Goal: Task Accomplishment & Management: Manage account settings

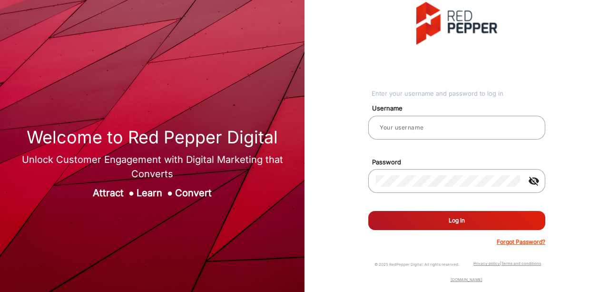
type input "[PERSON_NAME]"
click at [481, 222] on button "Log In" at bounding box center [456, 220] width 177 height 19
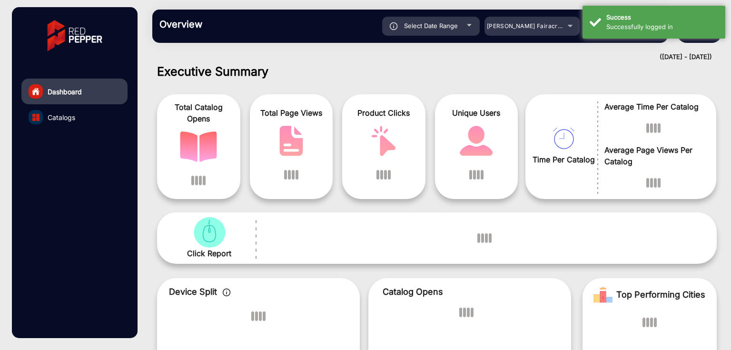
scroll to position [7, 0]
drag, startPoint x: 587, startPoint y: 0, endPoint x: 486, endPoint y: 83, distance: 131.2
click at [487, 88] on div "Total Catalog Opens Total Page Views Product Clicks Unique Users Time Per Catal…" at bounding box center [437, 142] width 574 height 121
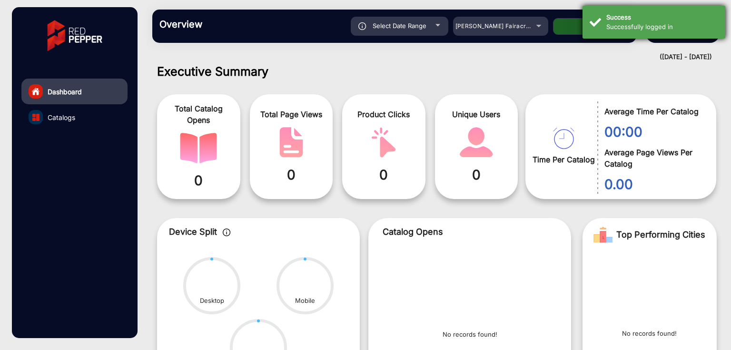
click at [609, 27] on div "Successfully logged in" at bounding box center [662, 27] width 112 height 10
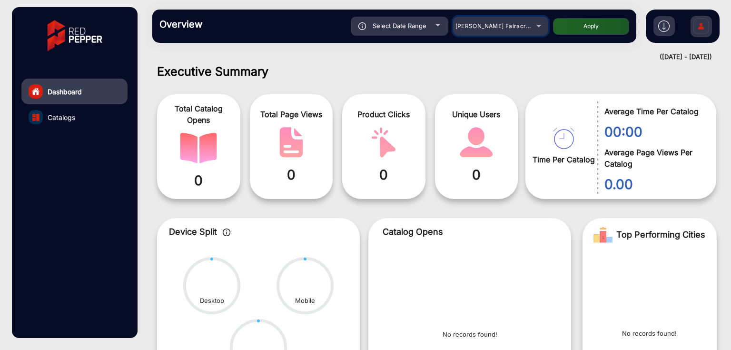
click at [498, 27] on span "Adams Fairacre Farms" at bounding box center [503, 25] width 94 height 7
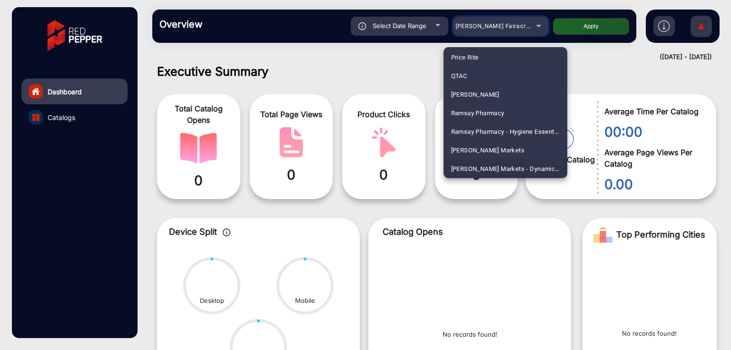
scroll to position [2286, 0]
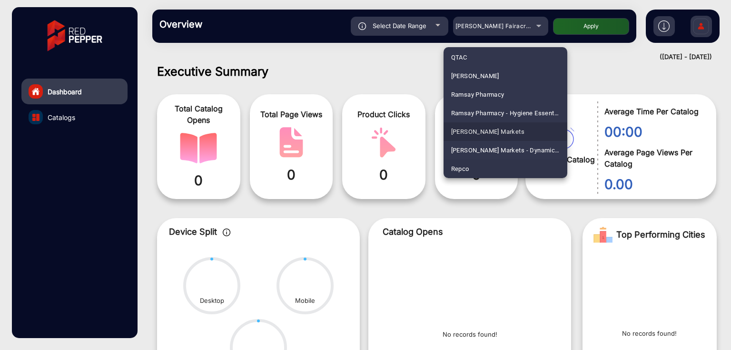
click at [505, 129] on mat-option "[PERSON_NAME] Markets" at bounding box center [506, 131] width 124 height 19
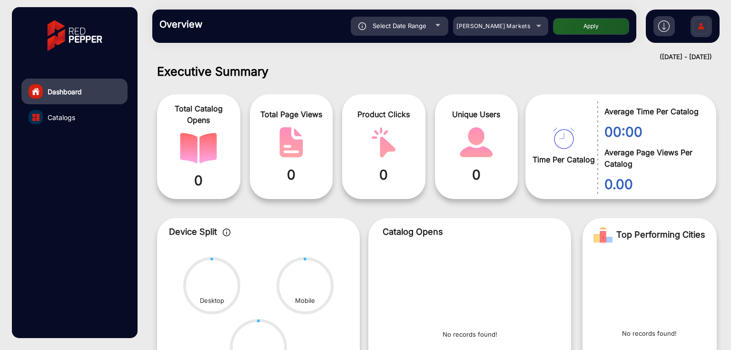
click at [590, 33] on button "Apply" at bounding box center [591, 26] width 76 height 17
type input "[DATE]"
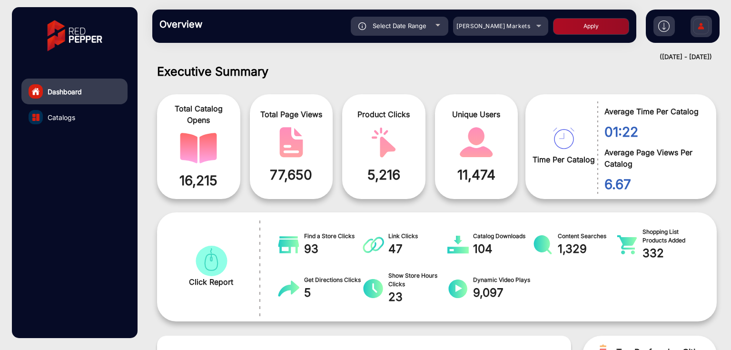
click at [415, 25] on span "Select Date Range" at bounding box center [400, 26] width 54 height 8
type input "[DATE]"
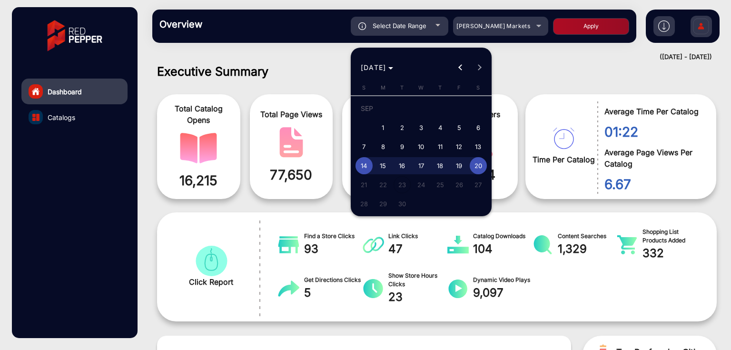
click at [387, 125] on span "1" at bounding box center [383, 127] width 17 height 17
type input "9/1/2025"
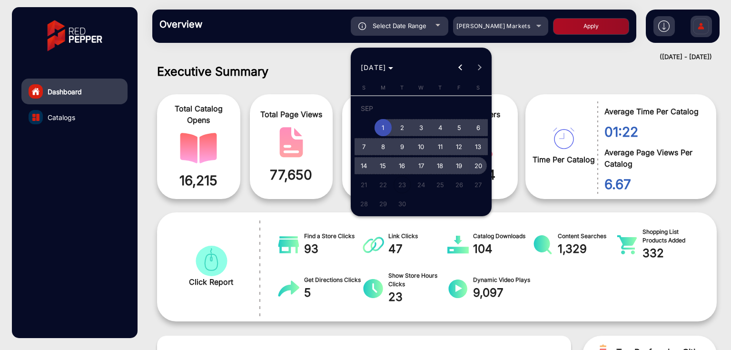
click at [480, 163] on span "20" at bounding box center [478, 165] width 17 height 17
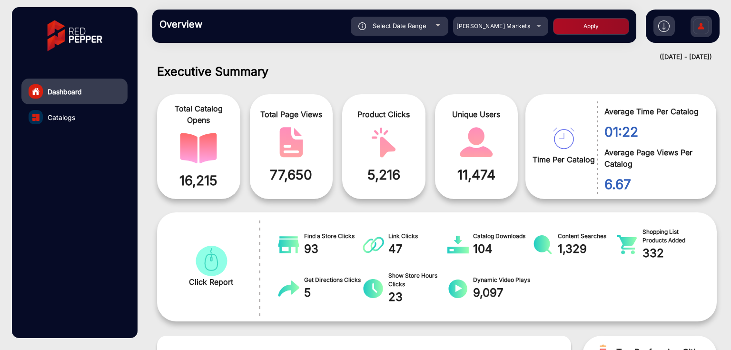
type input "[DATE]"
click at [583, 21] on button "Apply" at bounding box center [591, 26] width 76 height 17
type input "9/1/2025"
type input "[DATE]"
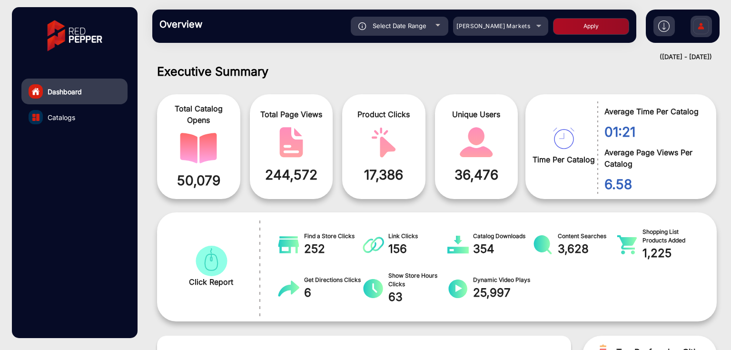
click at [414, 26] on span "Select Date Range" at bounding box center [400, 26] width 54 height 8
type input "9/1/2025"
type input "[DATE]"
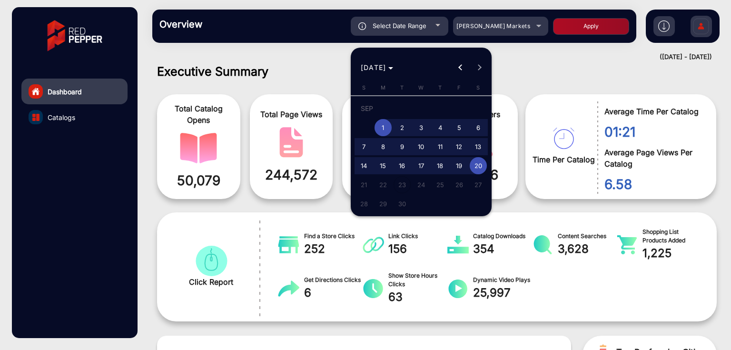
click at [533, 102] on div at bounding box center [365, 175] width 731 height 350
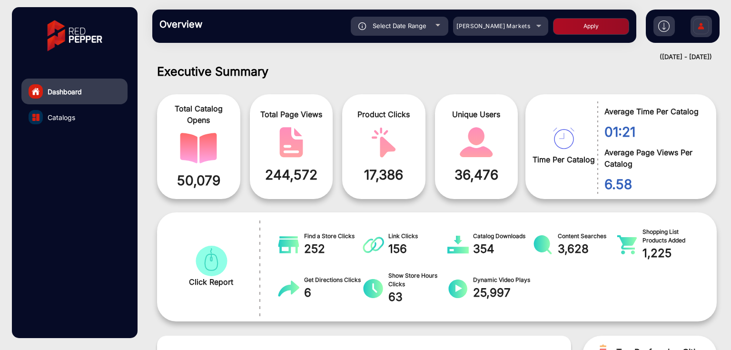
click at [78, 115] on link "Catalogs" at bounding box center [74, 117] width 106 height 26
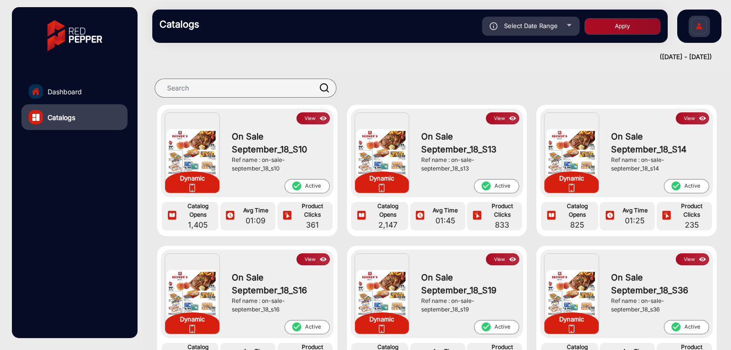
click at [299, 119] on button "View" at bounding box center [313, 118] width 33 height 12
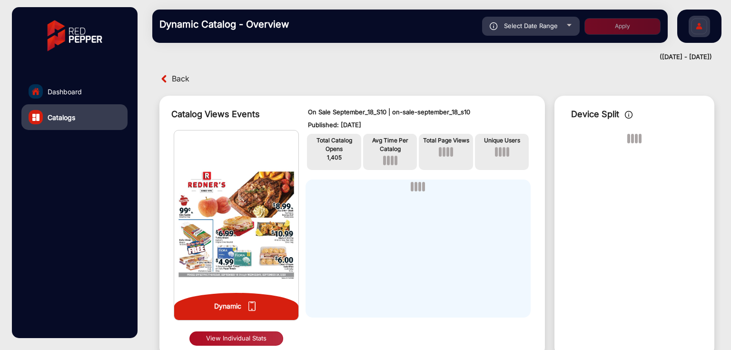
scroll to position [7, 0]
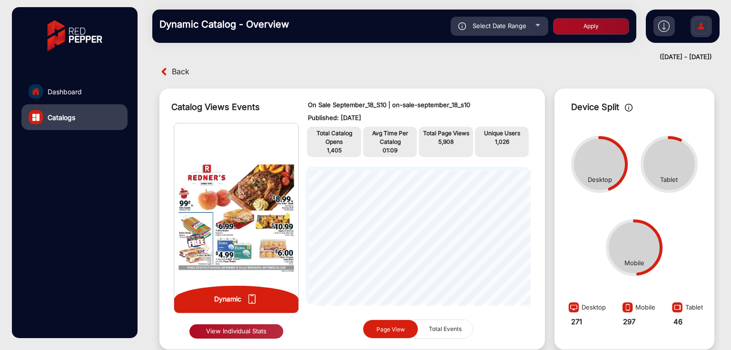
click at [487, 27] on span "Select Date Range" at bounding box center [500, 26] width 54 height 8
type input "[DATE]"
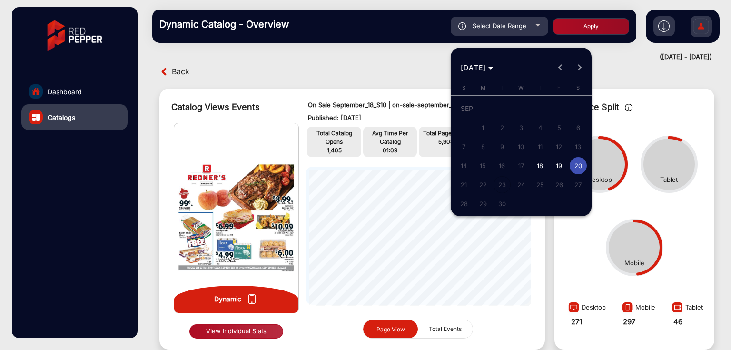
click at [536, 164] on span "18" at bounding box center [540, 165] width 17 height 17
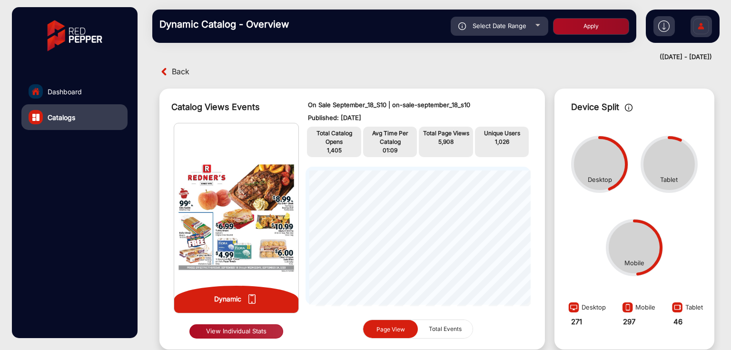
type input "9/18/2025"
click at [510, 32] on div "Select Date Range" at bounding box center [500, 26] width 98 height 19
type input "[DATE]"
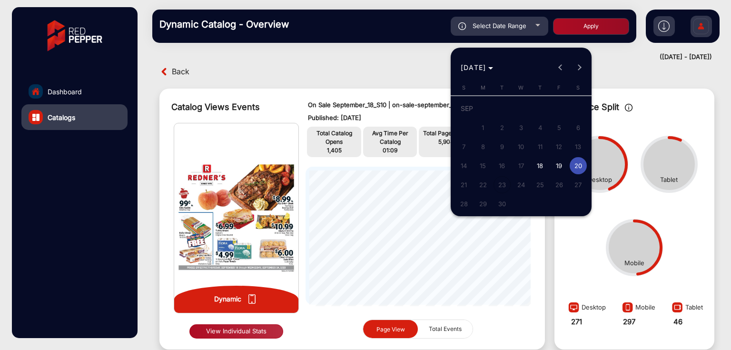
drag, startPoint x: 537, startPoint y: 167, endPoint x: 575, endPoint y: 165, distance: 38.1
click at [546, 167] on span "18" at bounding box center [540, 165] width 17 height 17
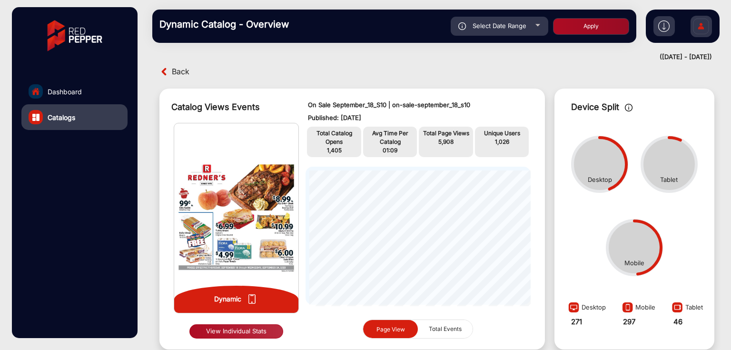
type input "9/18/2025"
click at [591, 20] on button "Apply" at bounding box center [591, 26] width 76 height 17
type input "[DATE]"
click at [503, 26] on span "Select Date Range" at bounding box center [500, 26] width 54 height 8
type input "9/18/2025"
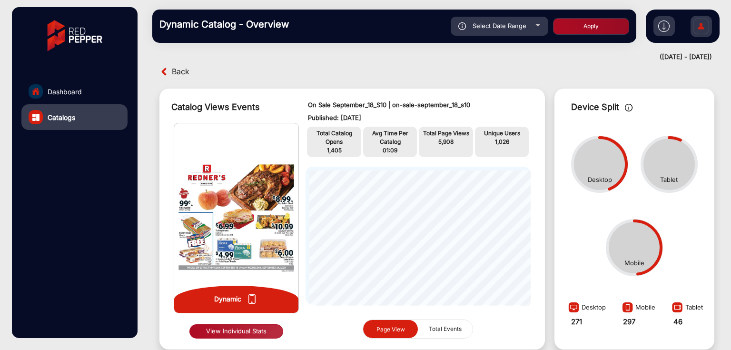
type input "[DATE]"
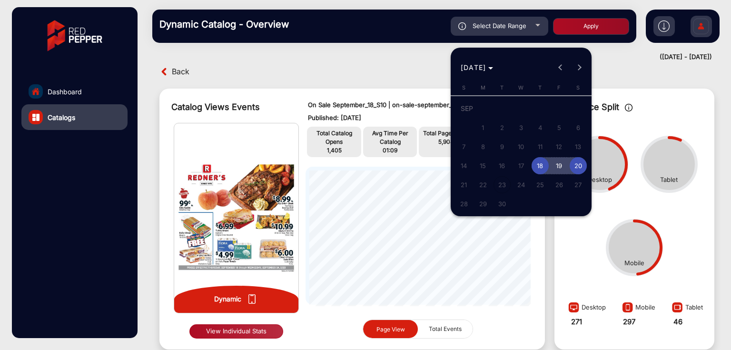
click at [561, 168] on span "19" at bounding box center [559, 165] width 17 height 17
type input "9/19/2025"
click at [578, 164] on span "20" at bounding box center [578, 165] width 17 height 17
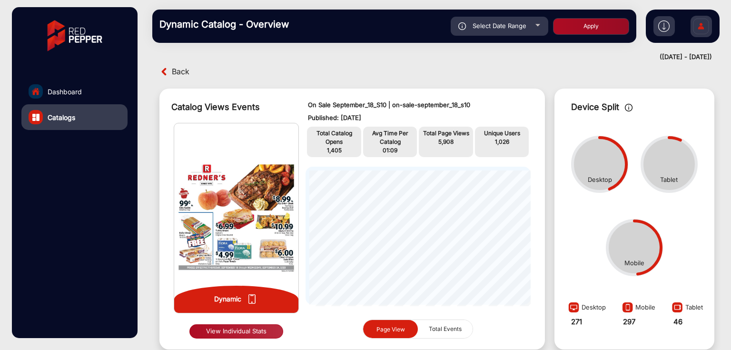
type input "[DATE]"
click at [582, 15] on div "Dynamic Catalog - Overview Select Date Range 9/19/2025 9/19/2025 – 9/20/2025 En…" at bounding box center [394, 26] width 484 height 33
click at [582, 27] on button "Apply" at bounding box center [591, 26] width 76 height 17
type input "9/18/2025"
type input "[DATE]"
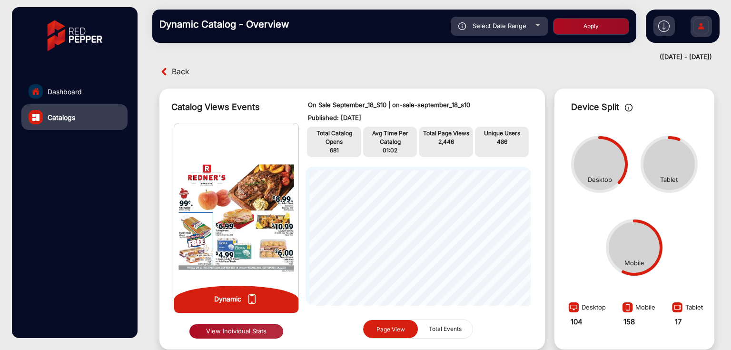
click at [508, 24] on span "Select Date Range" at bounding box center [500, 26] width 54 height 8
type input "9/19/2025"
type input "[DATE]"
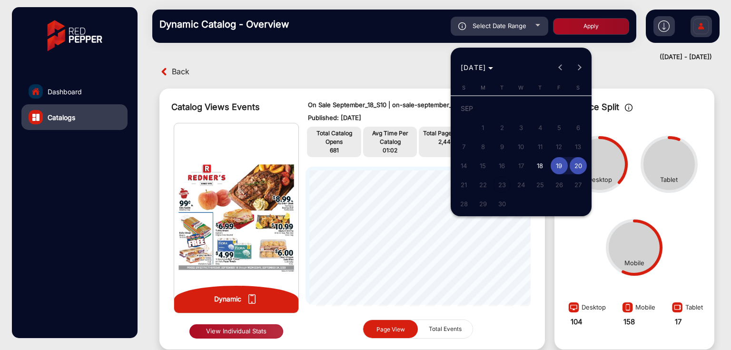
click at [364, 91] on div at bounding box center [365, 175] width 731 height 350
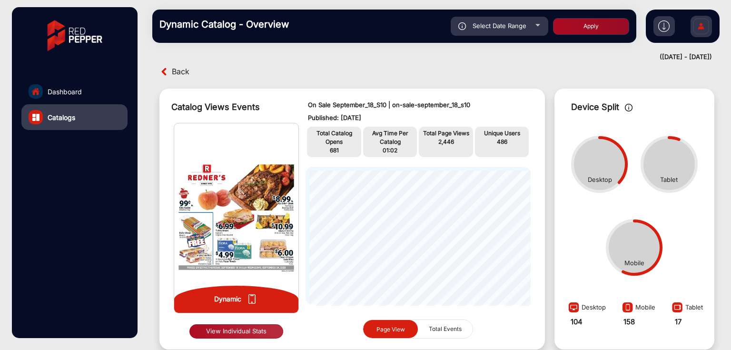
click at [609, 25] on img at bounding box center [701, 27] width 20 height 33
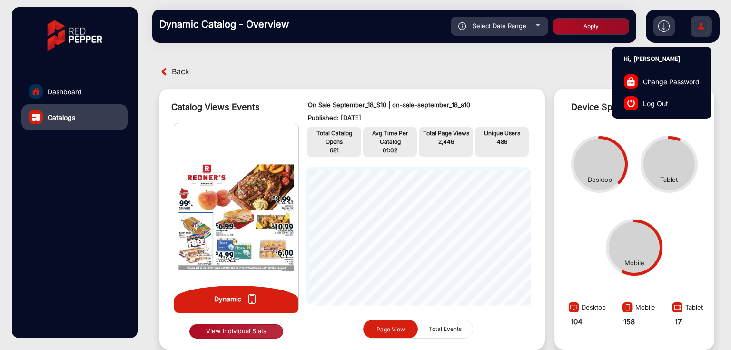
click at [609, 106] on span "Log Out" at bounding box center [655, 103] width 25 height 10
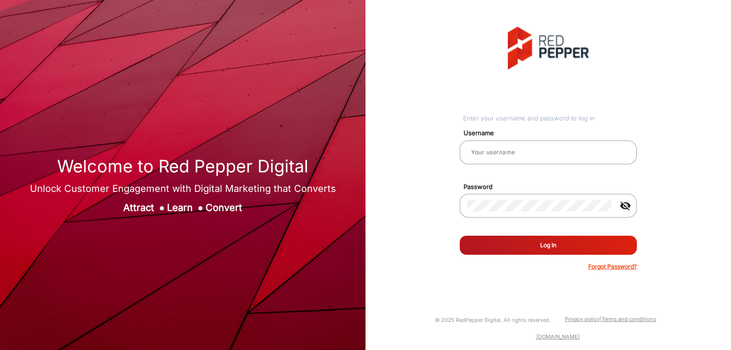
type input "[PERSON_NAME]"
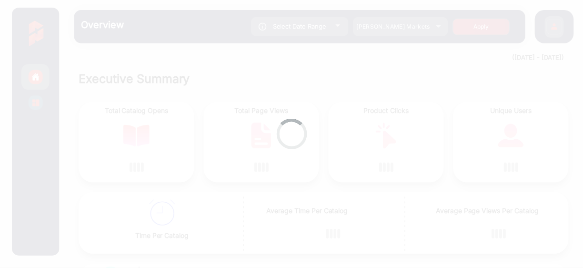
scroll to position [7, 0]
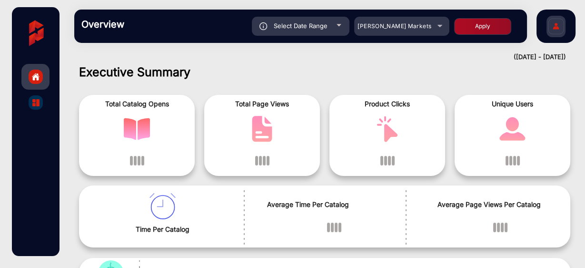
click at [556, 27] on img at bounding box center [556, 27] width 20 height 33
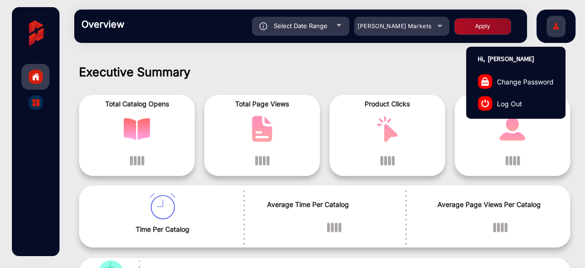
click at [519, 101] on span "Log Out" at bounding box center [509, 103] width 25 height 10
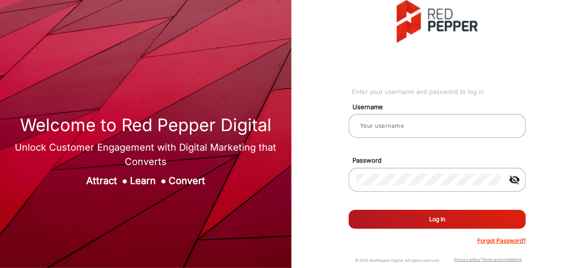
type input "[PERSON_NAME]"
